Goal: Use online tool/utility: Utilize a website feature to perform a specific function

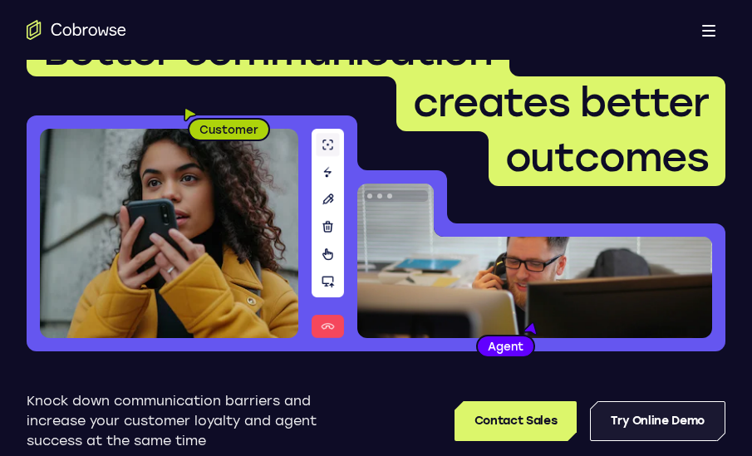
scroll to position [199, 0]
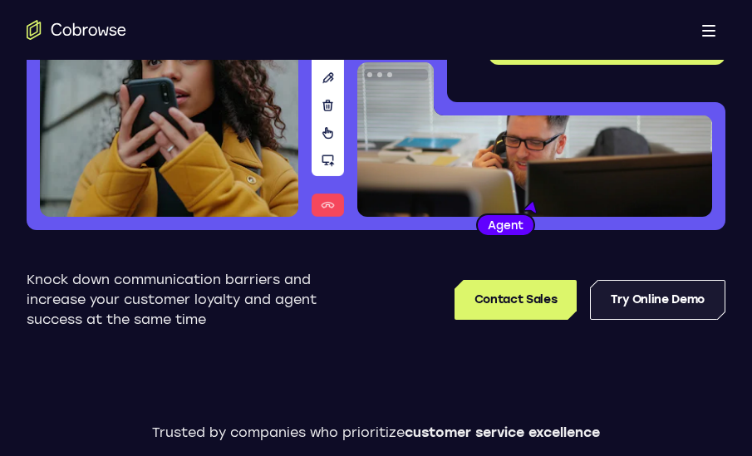
click at [640, 309] on link "Try Online Demo" at bounding box center [657, 300] width 135 height 40
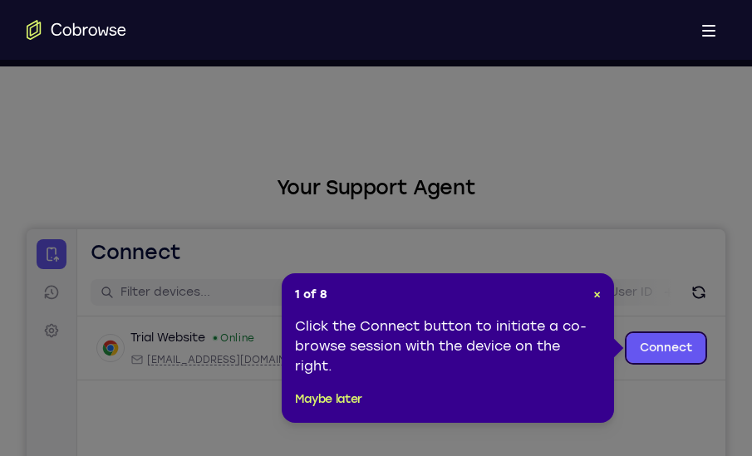
click at [589, 301] on header "1 of 8 ×" at bounding box center [448, 295] width 306 height 17
click at [595, 301] on button "×" at bounding box center [596, 295] width 7 height 17
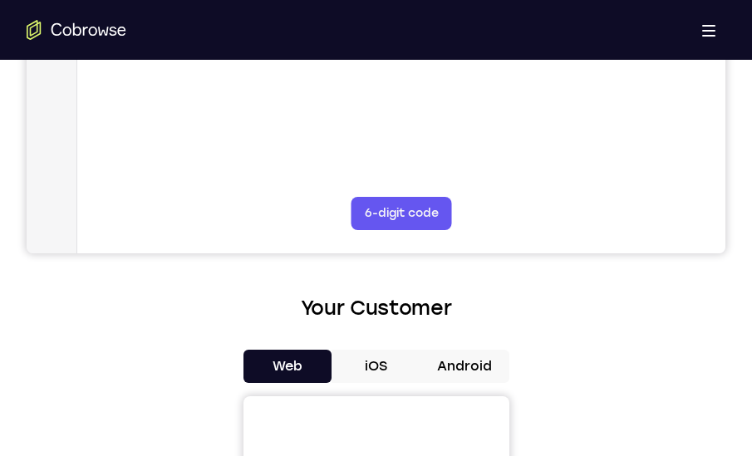
scroll to position [498, 0]
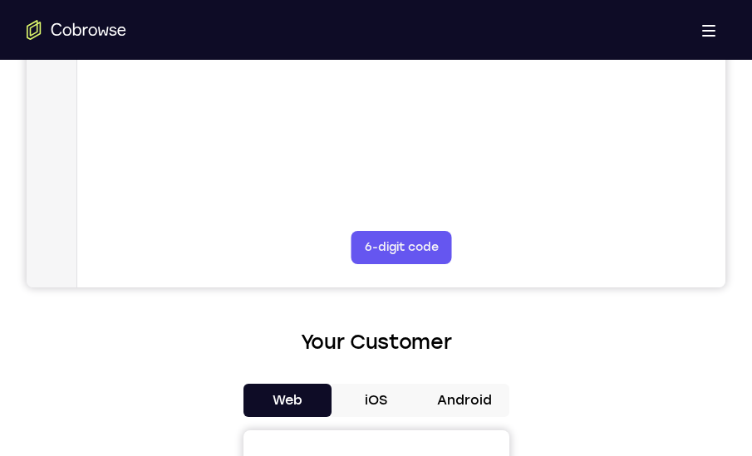
click at [495, 408] on button "Android" at bounding box center [464, 400] width 89 height 33
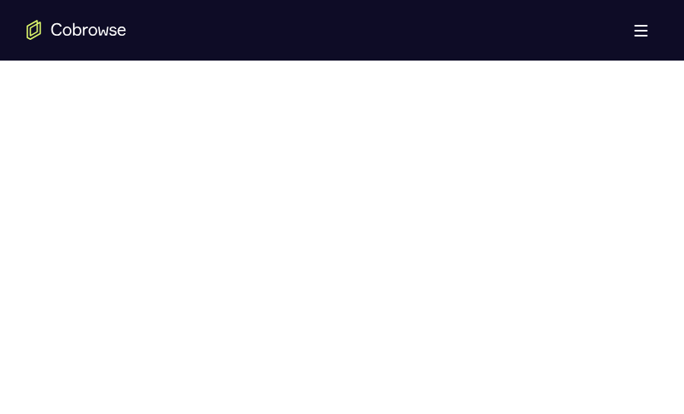
scroll to position [897, 0]
click at [373, 28] on div "Open main menu" at bounding box center [342, 30] width 684 height 60
